Goal: Information Seeking & Learning: Learn about a topic

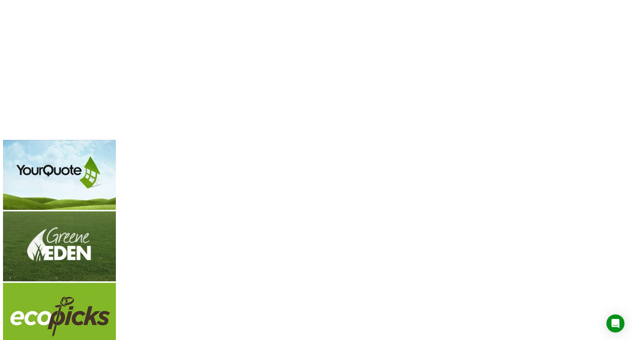
scroll to position [355, 0]
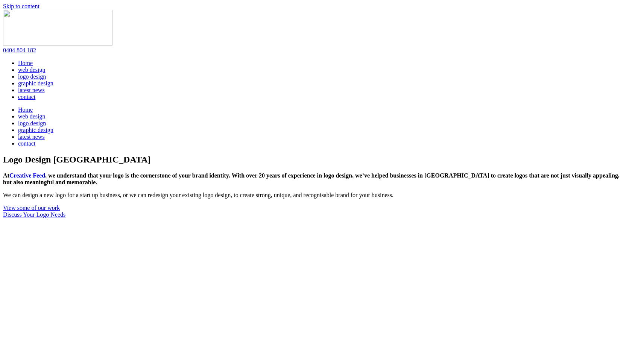
scroll to position [355, 0]
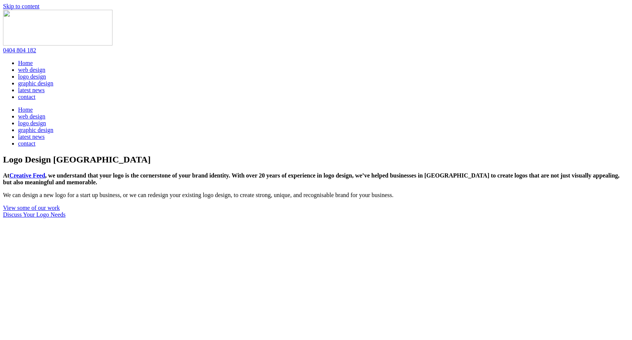
scroll to position [355, 0]
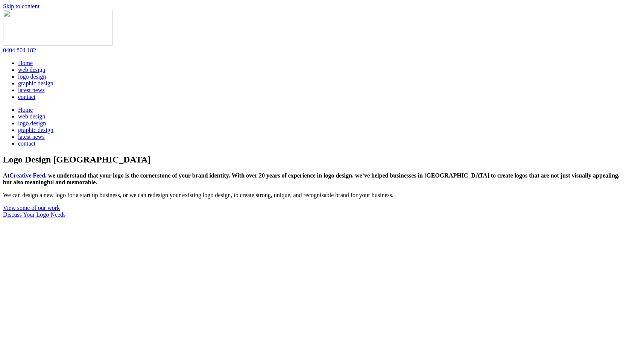
scroll to position [355, 0]
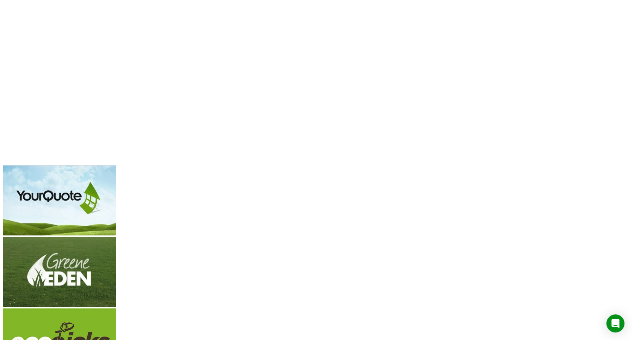
scroll to position [314, 0]
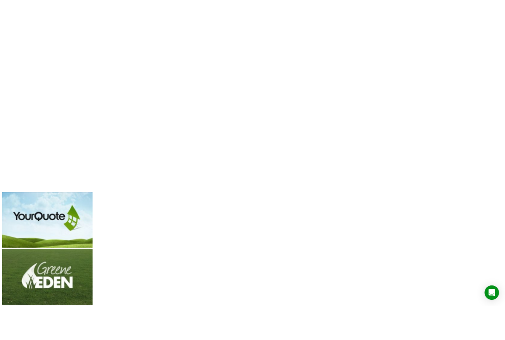
scroll to position [314, 0]
